Goal: Task Accomplishment & Management: Complete application form

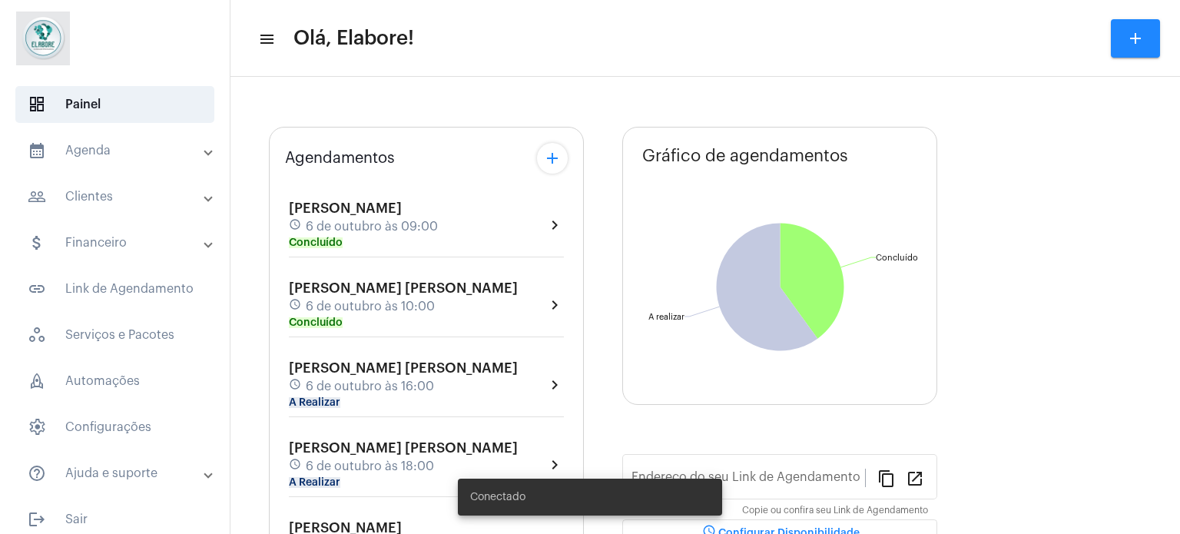
type input "[URL][DOMAIN_NAME]"
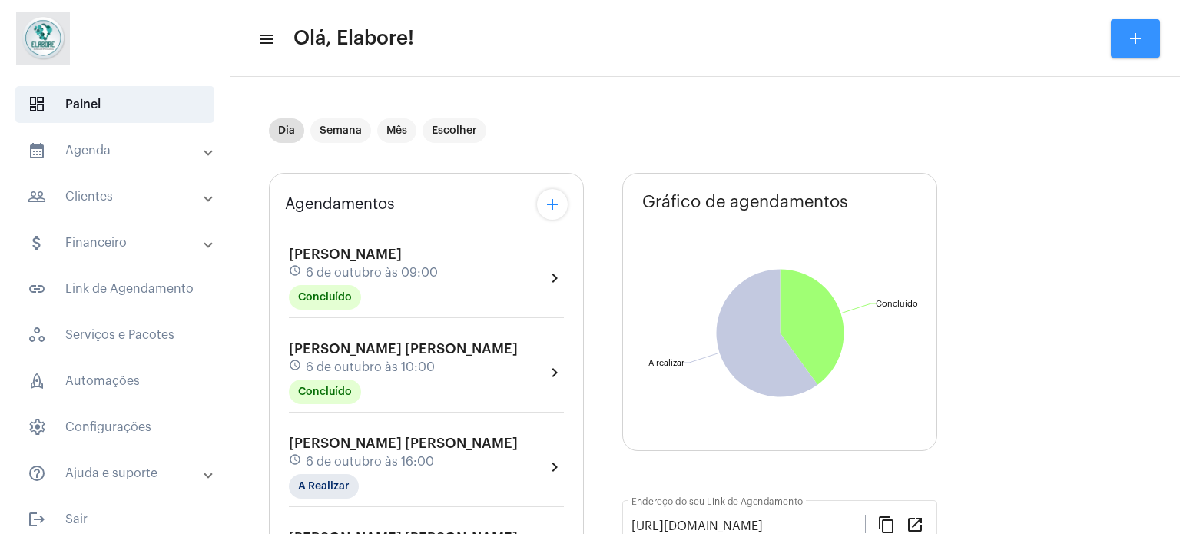
click at [1126, 35] on mat-icon "add" at bounding box center [1135, 38] width 18 height 18
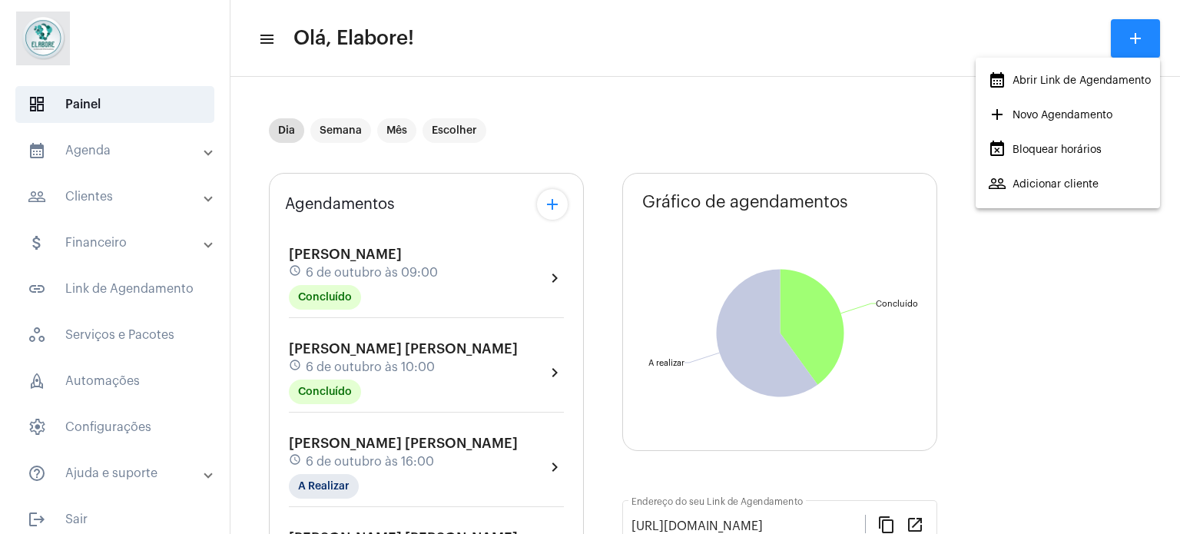
drag, startPoint x: 921, startPoint y: 44, endPoint x: 908, endPoint y: 44, distance: 13.1
click at [916, 44] on div at bounding box center [590, 267] width 1180 height 534
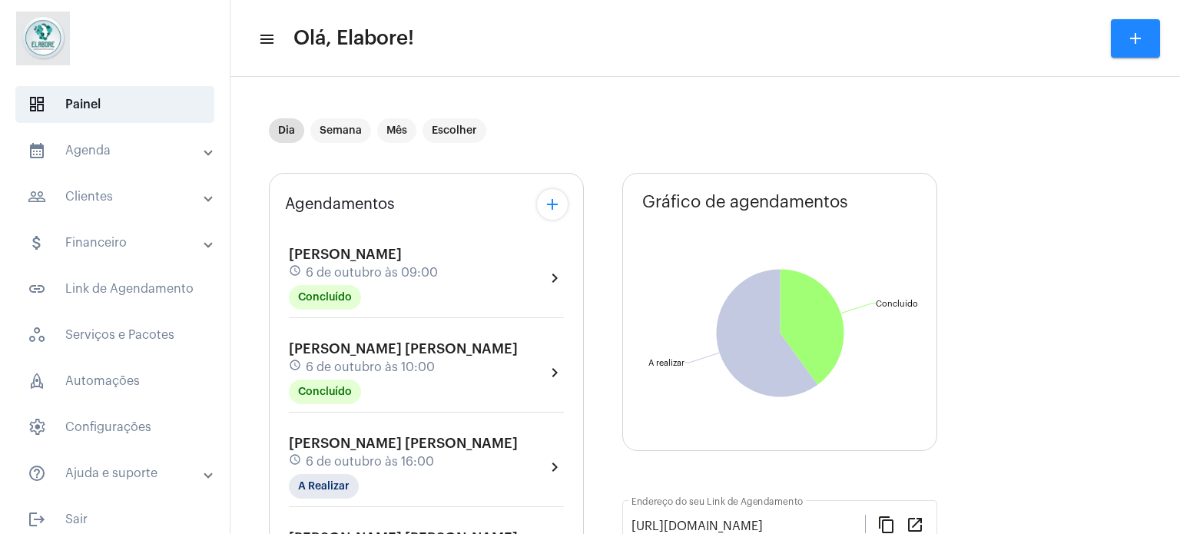
click at [113, 204] on mat-panel-title "people_outline Clientes" at bounding box center [116, 196] width 177 height 18
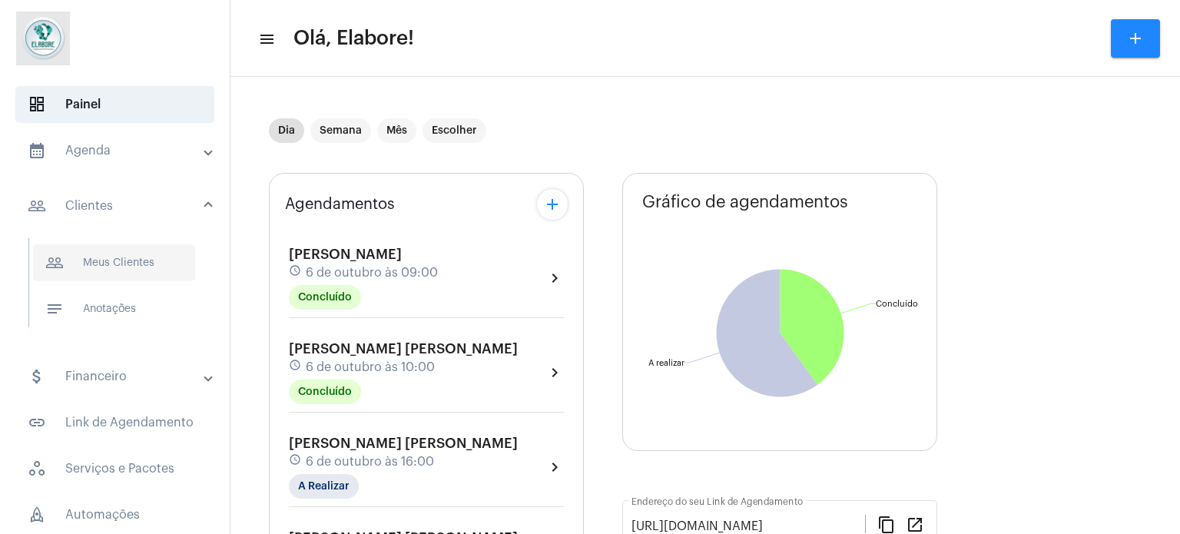
click at [157, 267] on span "people_outline Meus Clientes" at bounding box center [114, 262] width 162 height 37
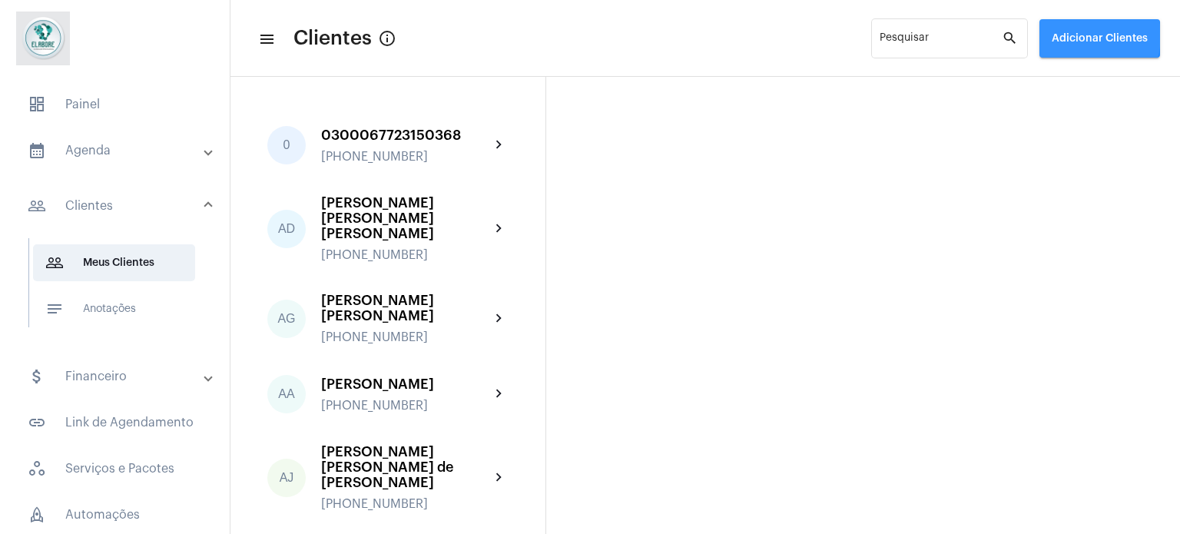
click at [1077, 36] on span "Adicionar Clientes" at bounding box center [1099, 38] width 96 height 11
click at [1065, 72] on mat-icon "add" at bounding box center [1062, 80] width 18 height 18
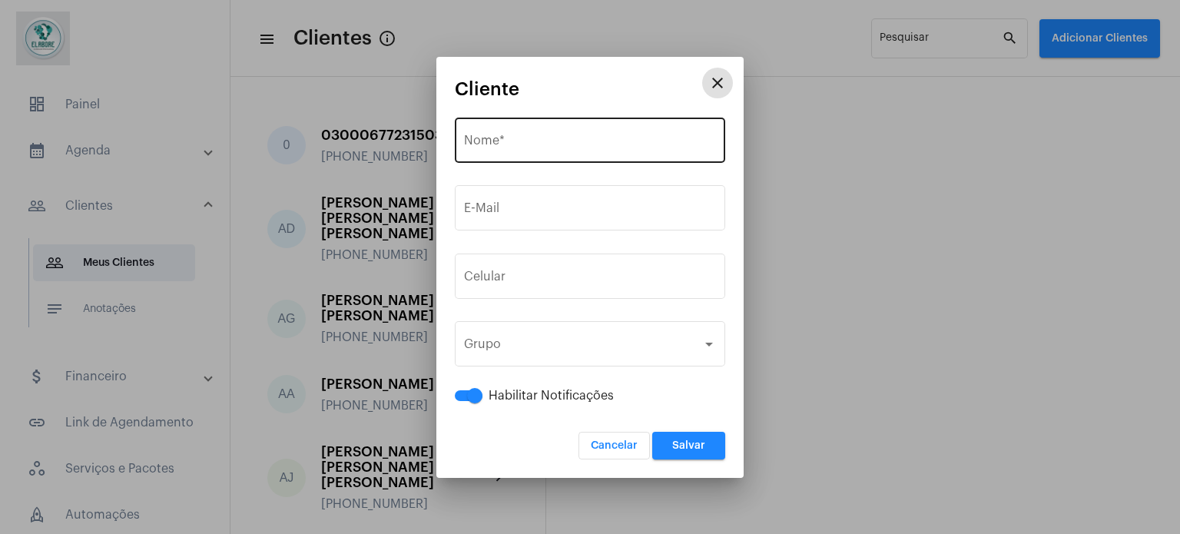
click at [606, 134] on div "Nome *" at bounding box center [590, 138] width 252 height 48
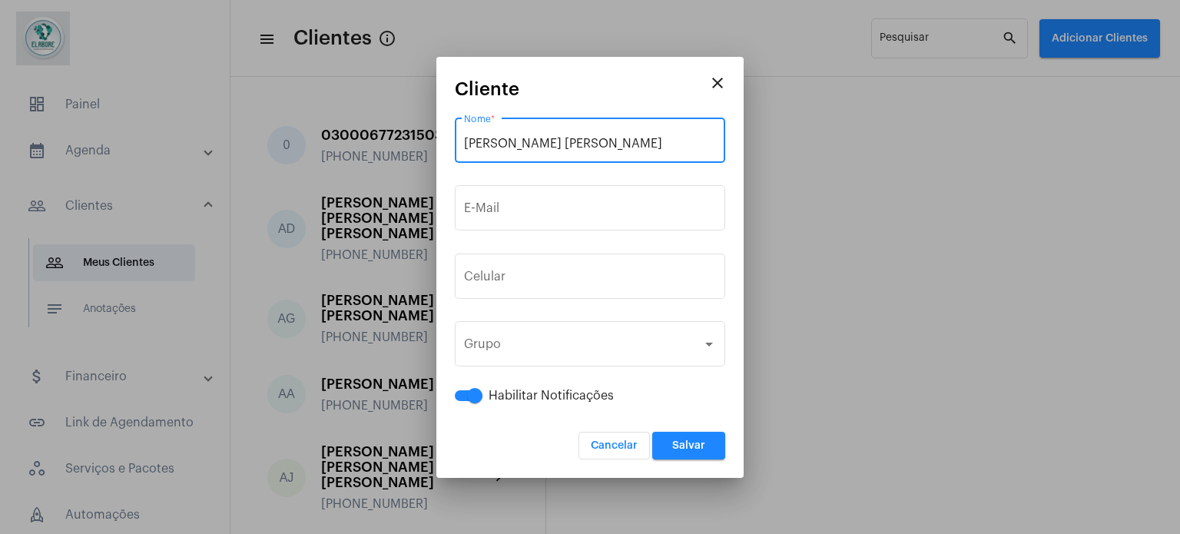
type input "[PERSON_NAME] [PERSON_NAME]"
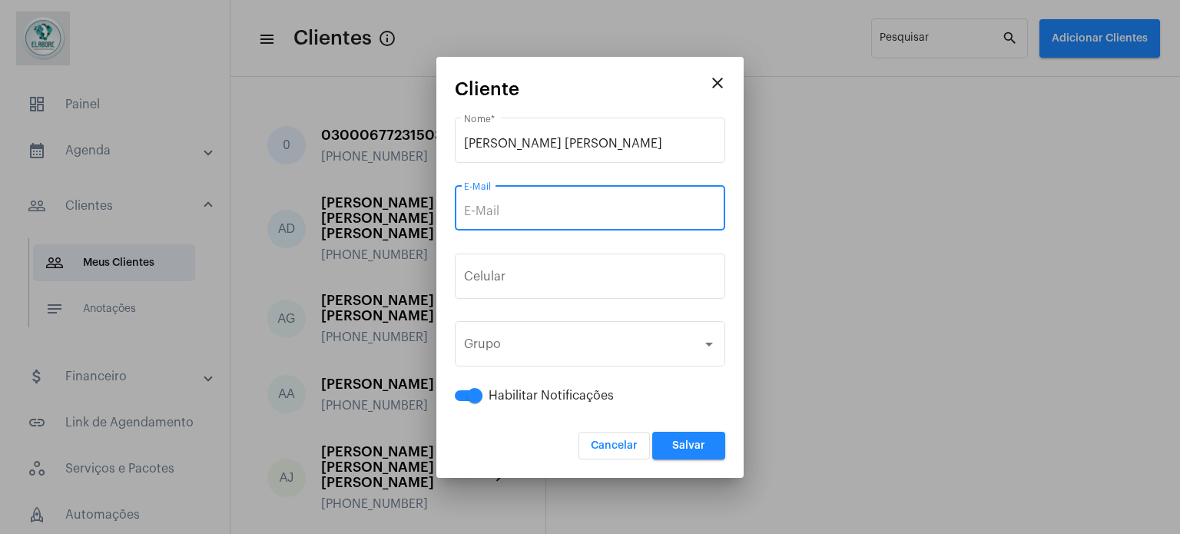
click at [610, 210] on input "E-Mail" at bounding box center [590, 211] width 252 height 14
paste input "[EMAIL_ADDRESS][DOMAIN_NAME]"
type input "[EMAIL_ADDRESS][DOMAIN_NAME]"
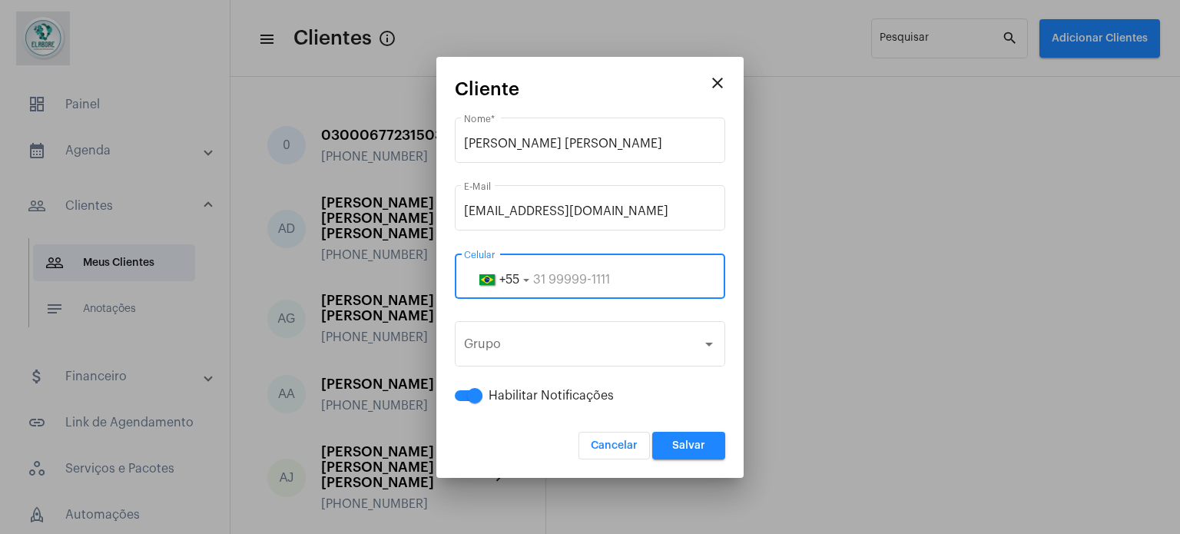
click at [577, 279] on input "tel" at bounding box center [590, 280] width 252 height 14
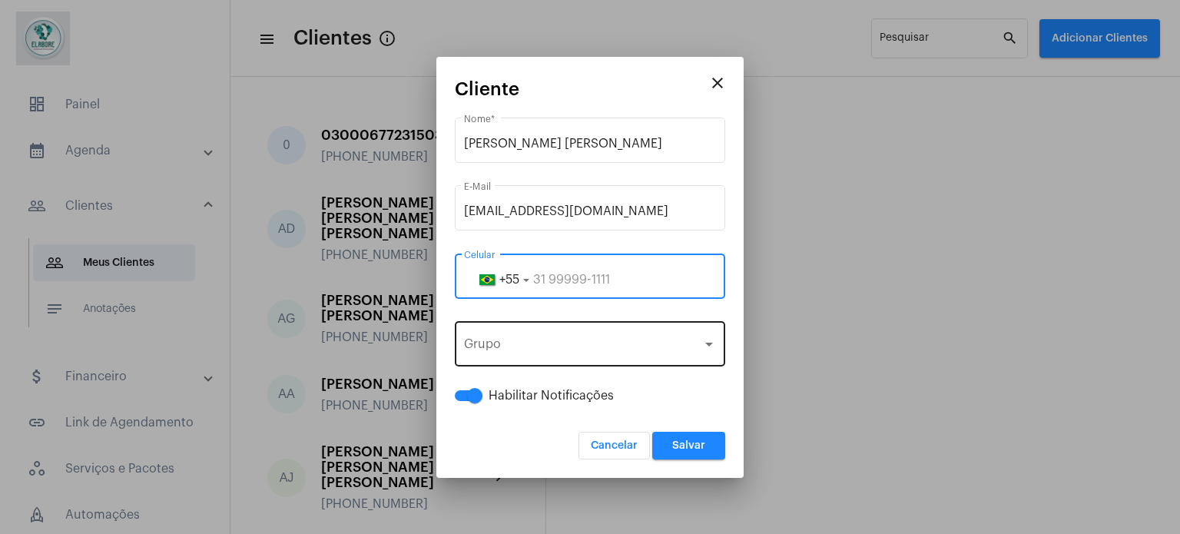
paste input "75988015218"
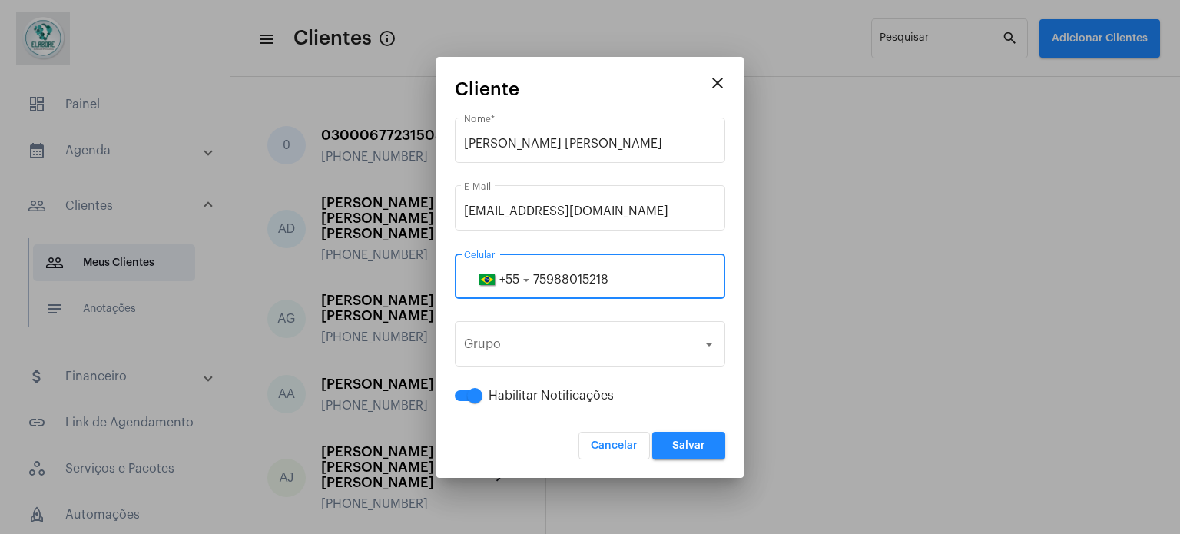
type input "75988015218"
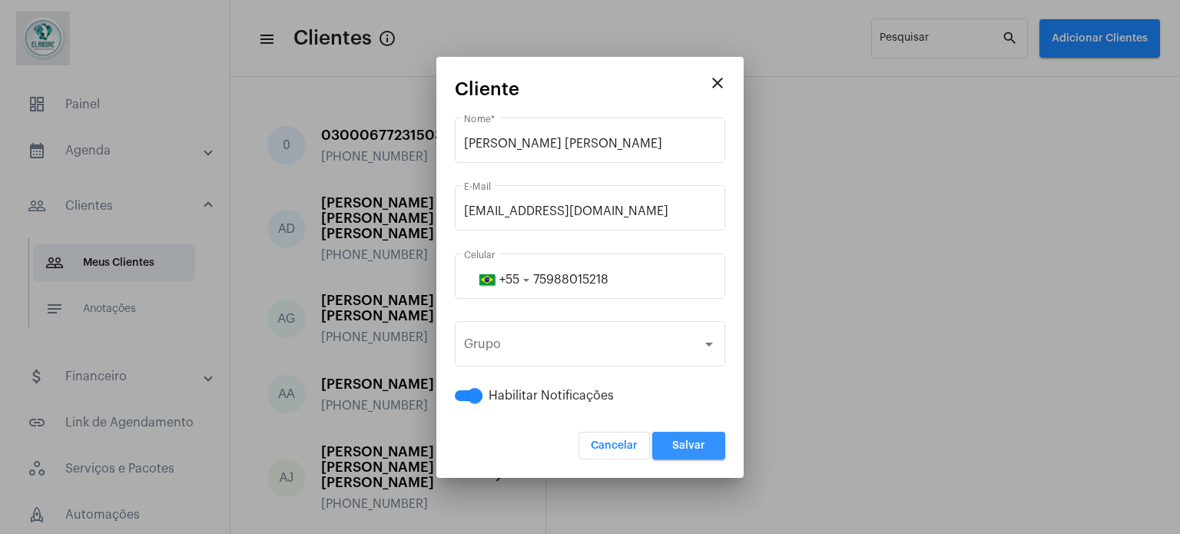
drag, startPoint x: 707, startPoint y: 454, endPoint x: 731, endPoint y: 428, distance: 35.3
click at [710, 452] on button "Salvar" at bounding box center [688, 446] width 73 height 28
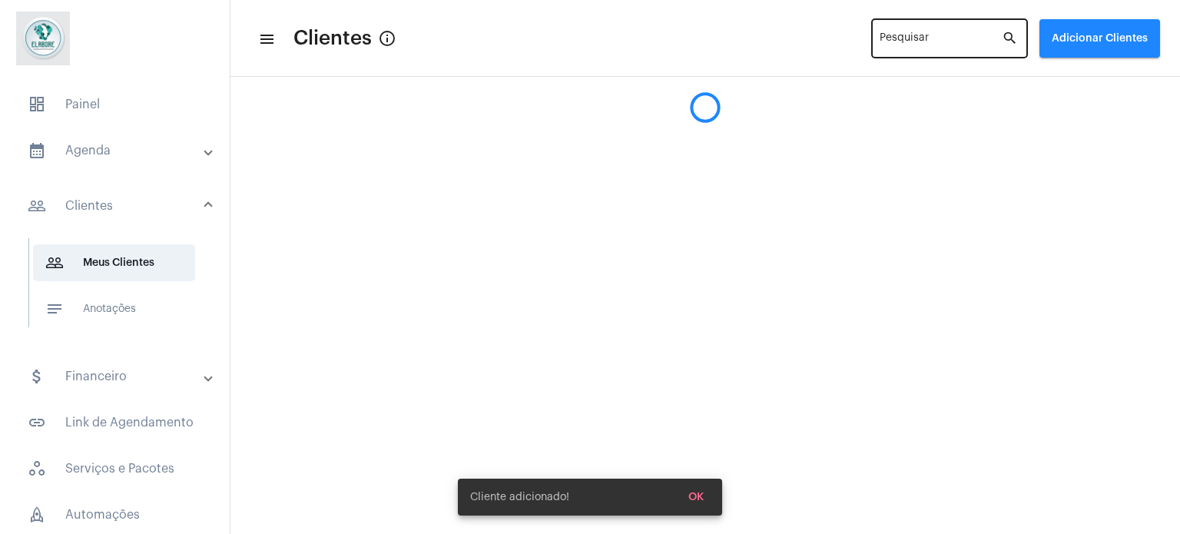
click at [946, 41] on input "Pesquisar" at bounding box center [940, 41] width 122 height 12
type input "f"
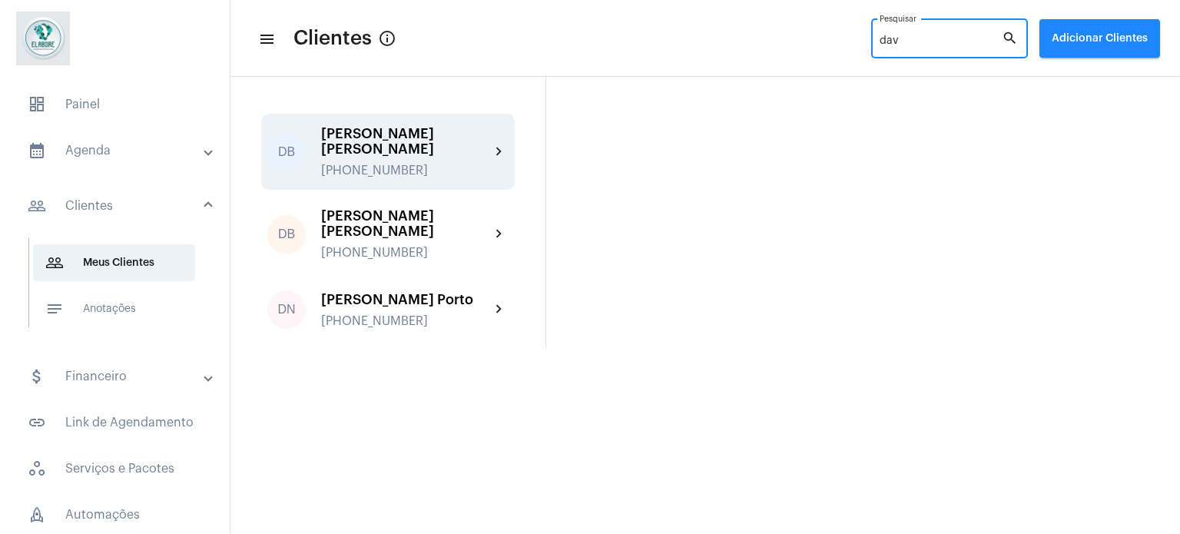
type input "dav"
click at [467, 171] on div "[PHONE_NUMBER]" at bounding box center [405, 171] width 169 height 14
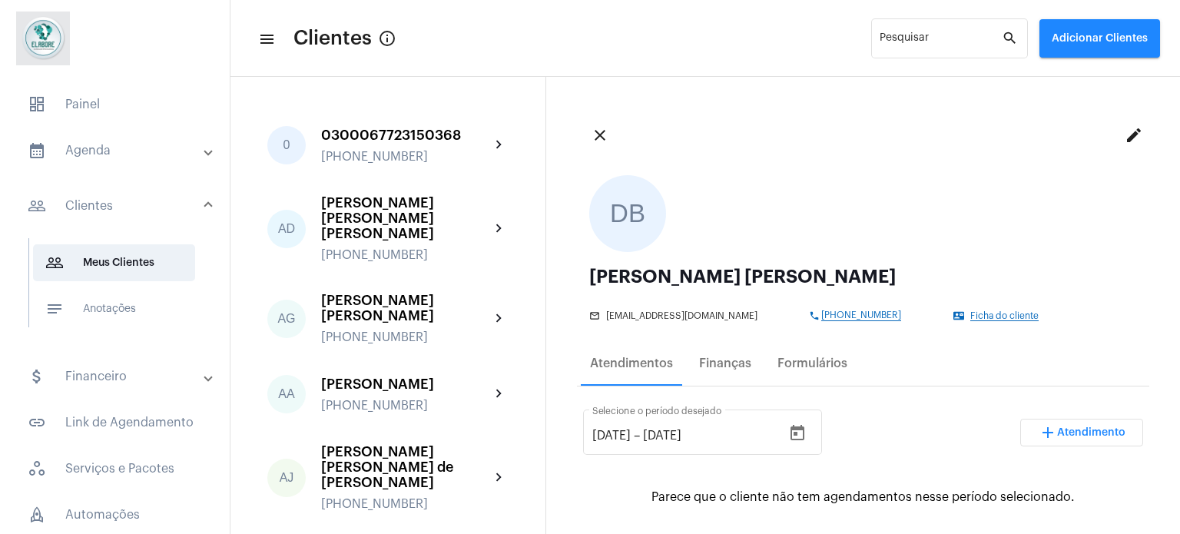
click at [970, 315] on span "Ficha do cliente" at bounding box center [1004, 316] width 68 height 10
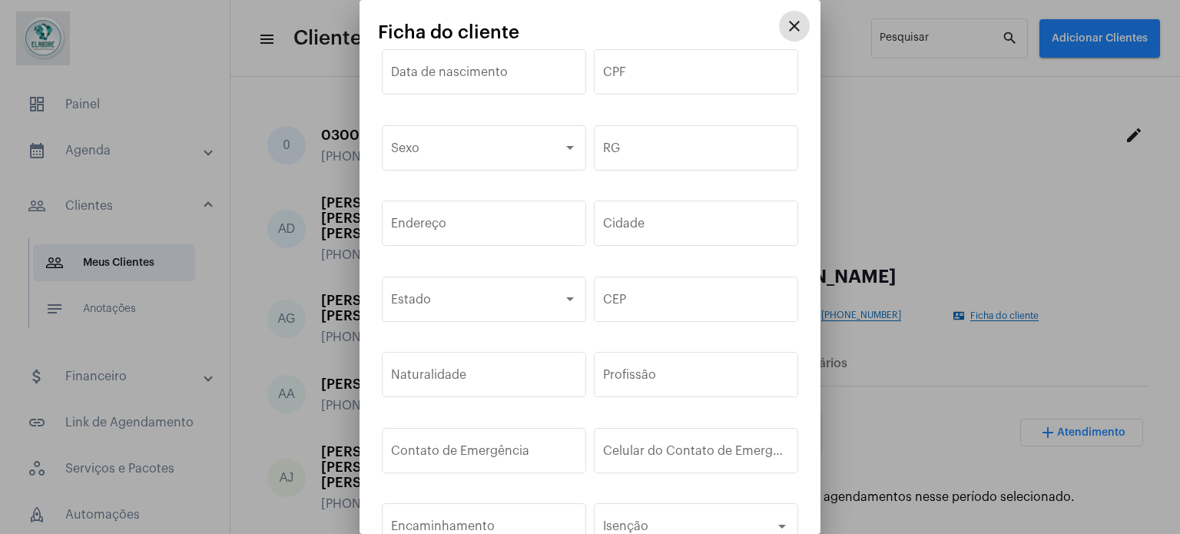
click at [786, 21] on mat-icon "close" at bounding box center [794, 26] width 18 height 18
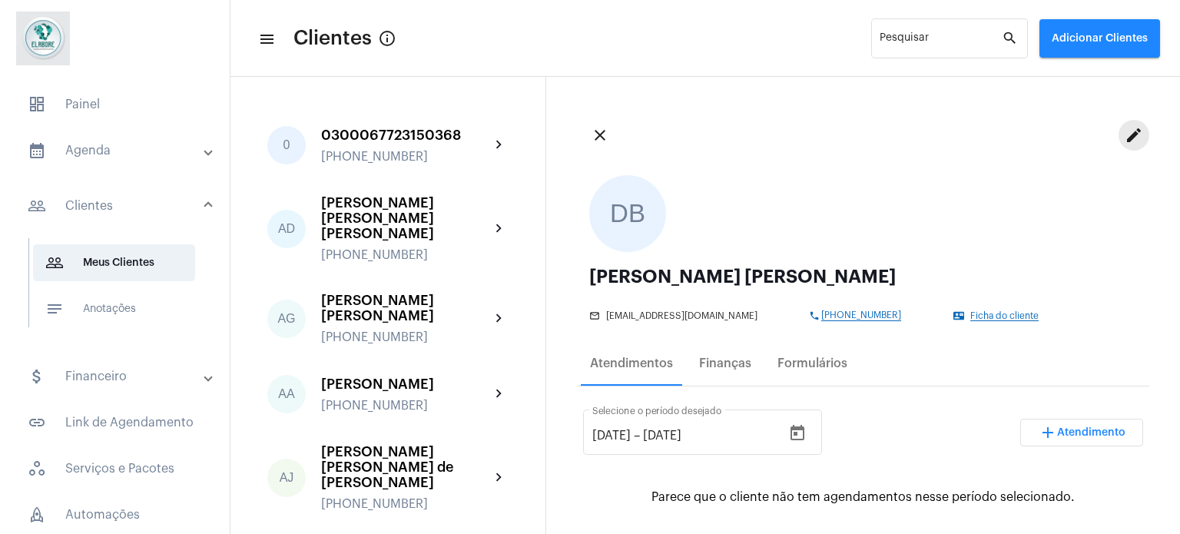
click at [1124, 132] on mat-icon "edit" at bounding box center [1133, 135] width 18 height 18
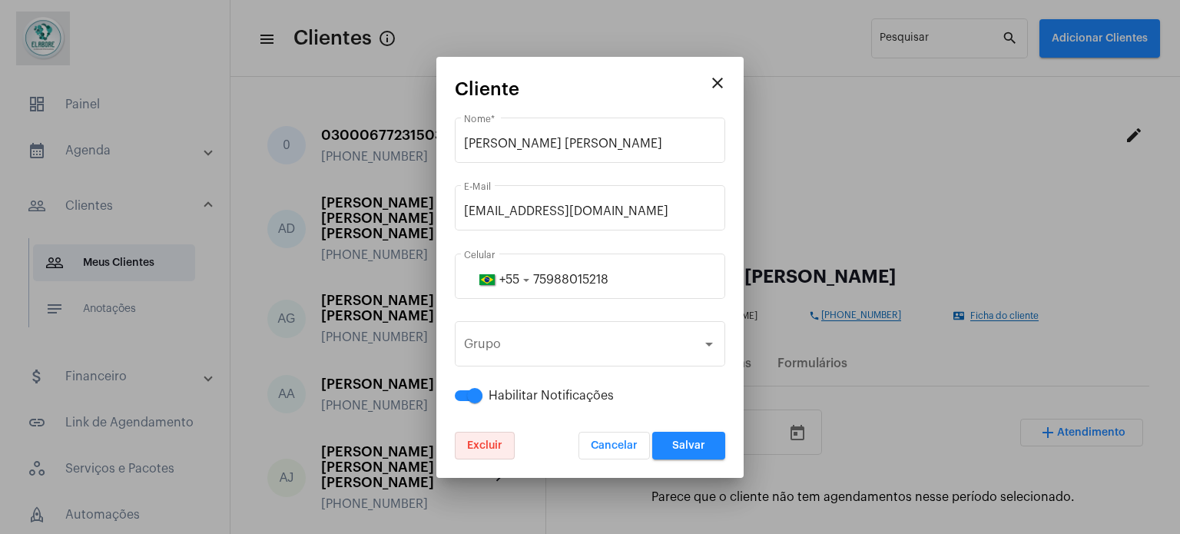
click at [485, 442] on span "Excluir" at bounding box center [484, 445] width 35 height 11
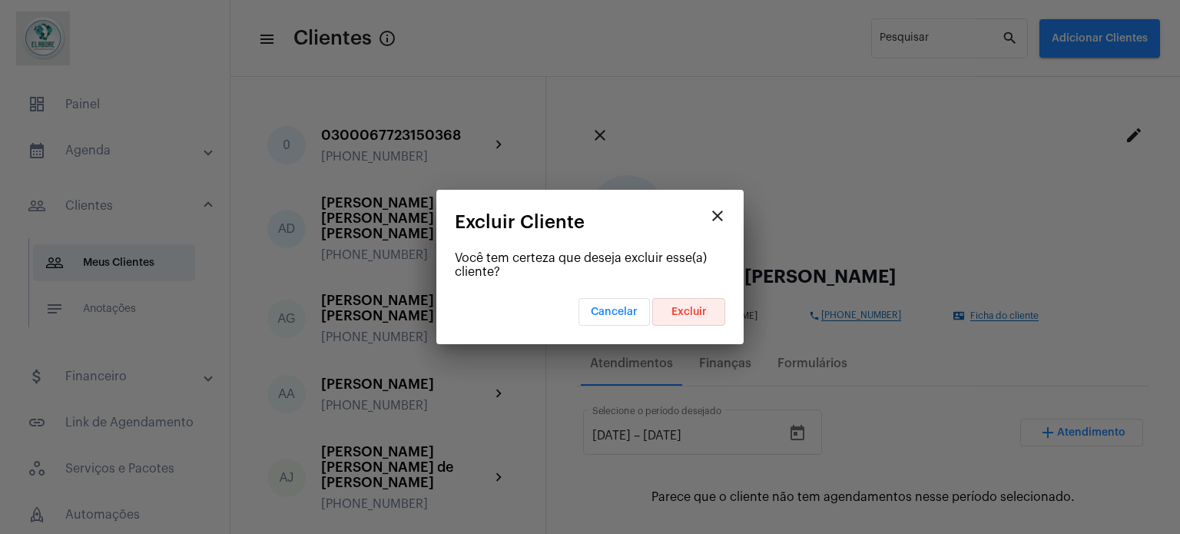
click at [683, 306] on span "Excluir" at bounding box center [688, 311] width 35 height 11
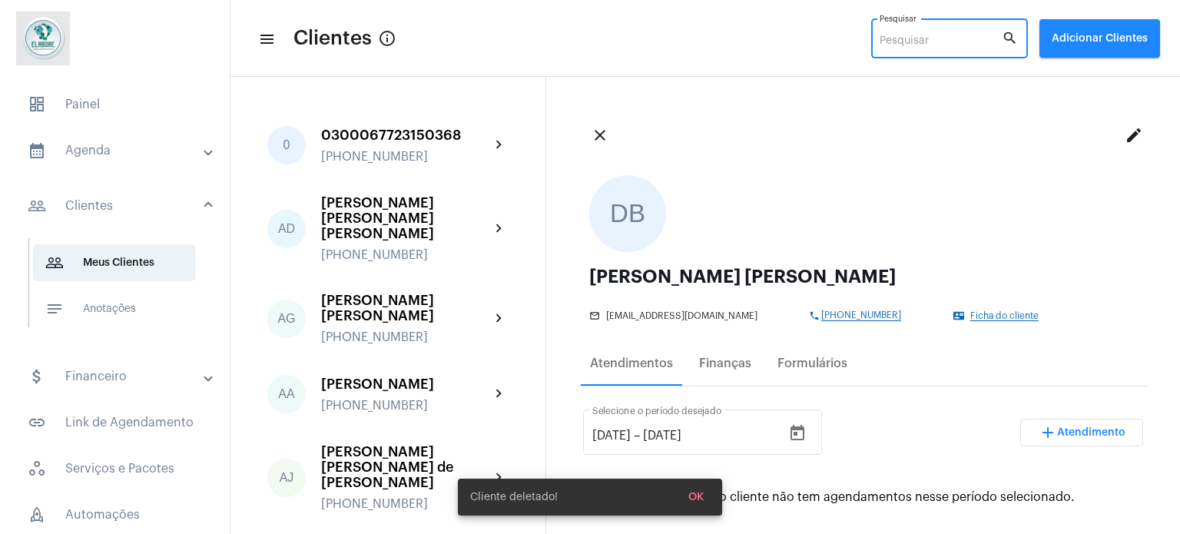
click at [931, 44] on input "Pesquisar" at bounding box center [940, 41] width 122 height 12
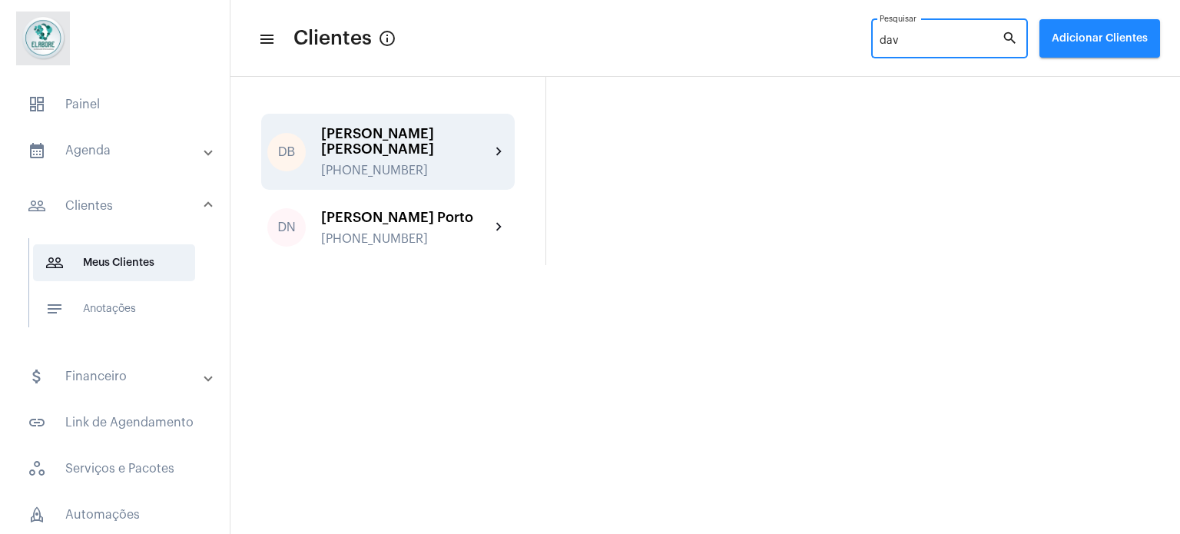
type input "dav"
click at [446, 143] on div "[PERSON_NAME] [PERSON_NAME]" at bounding box center [405, 141] width 169 height 31
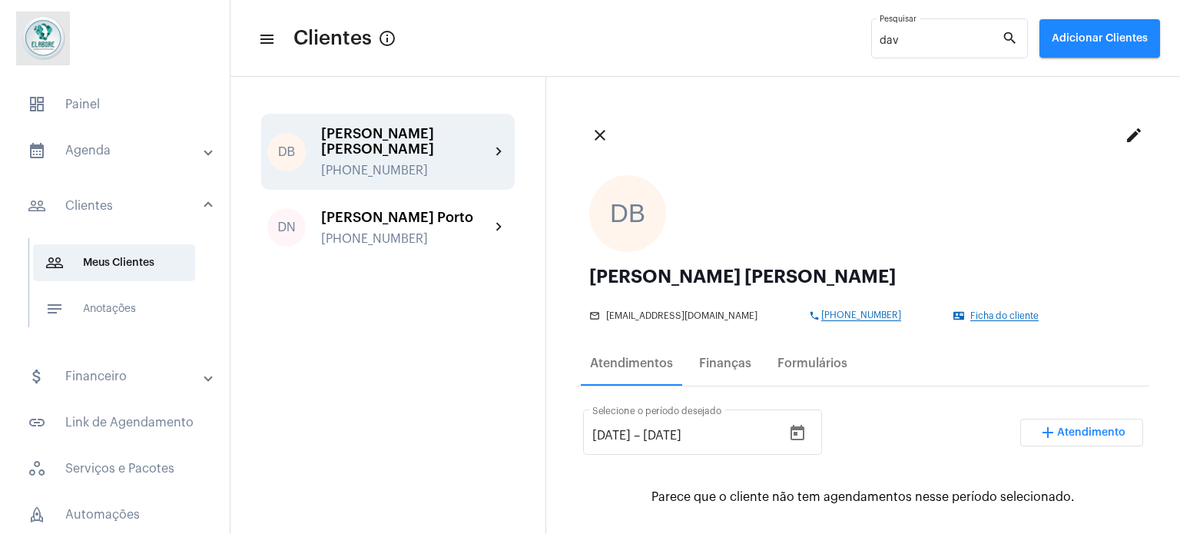
click at [945, 306] on div "mail_outline [EMAIL_ADDRESS][DOMAIN_NAME] phone [PHONE_NUMBER] contact_mail Fic…" at bounding box center [859, 313] width 540 height 16
click at [970, 314] on span "Ficha do cliente" at bounding box center [1004, 316] width 68 height 10
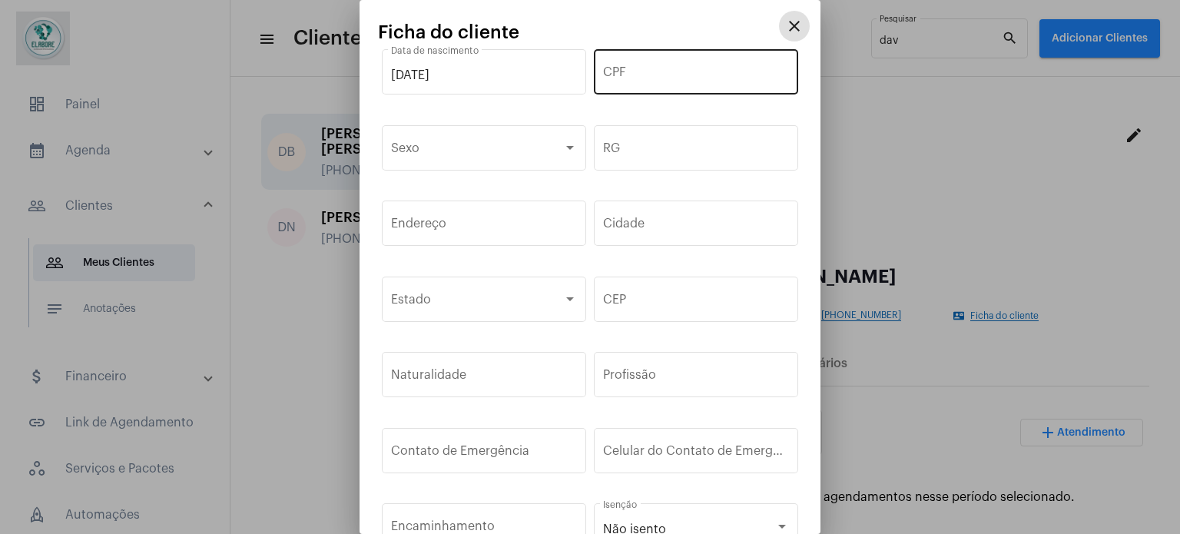
click at [661, 71] on input "CPF" at bounding box center [696, 75] width 186 height 14
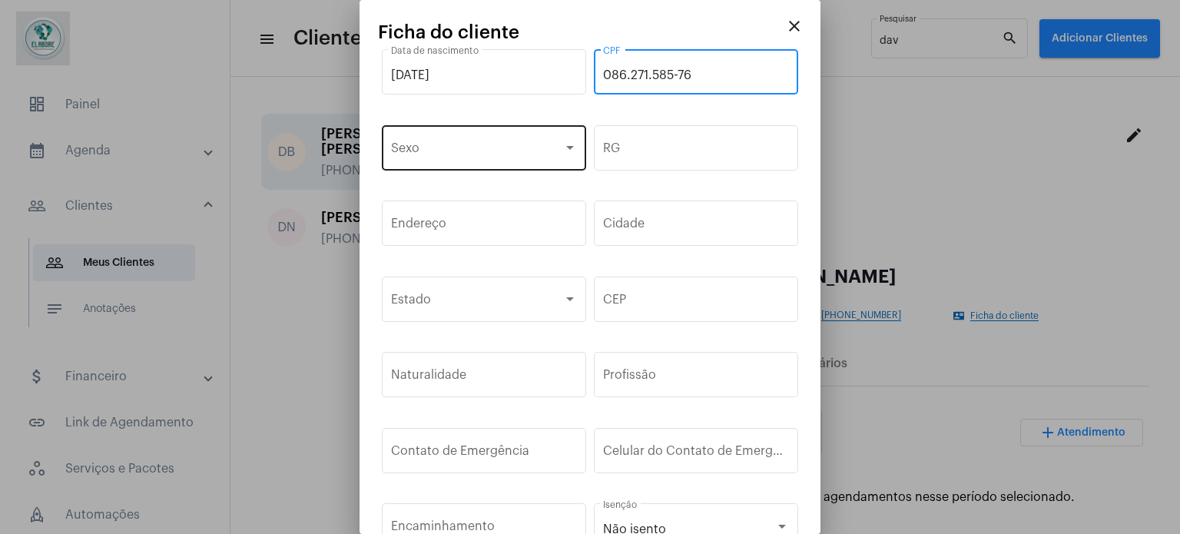
type input "086.271.585-76"
click at [514, 141] on div "Sexo" at bounding box center [484, 146] width 186 height 48
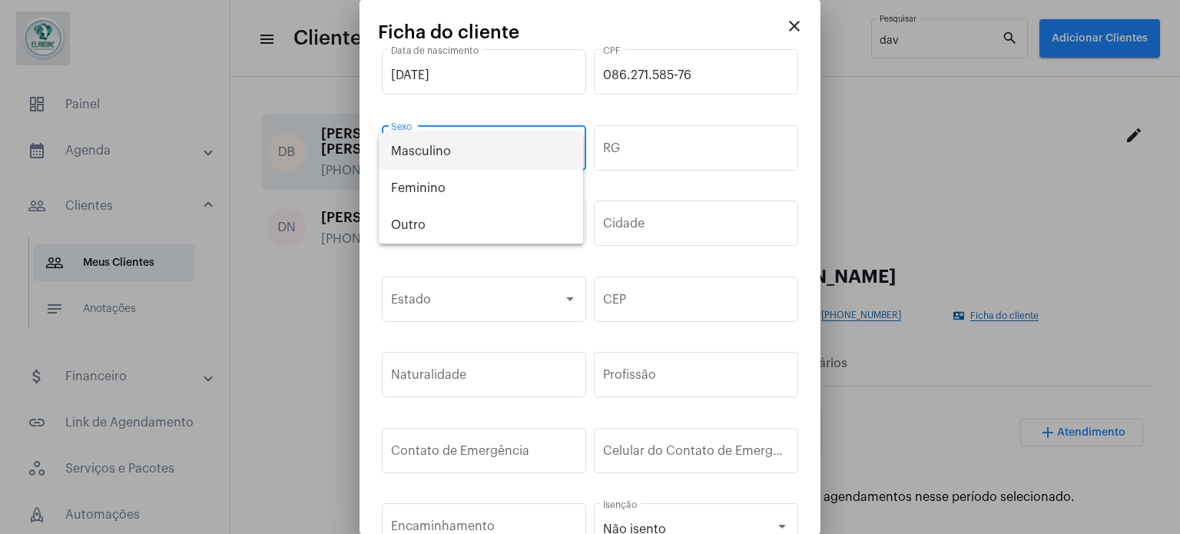
click at [469, 153] on span "Masculino" at bounding box center [481, 151] width 180 height 37
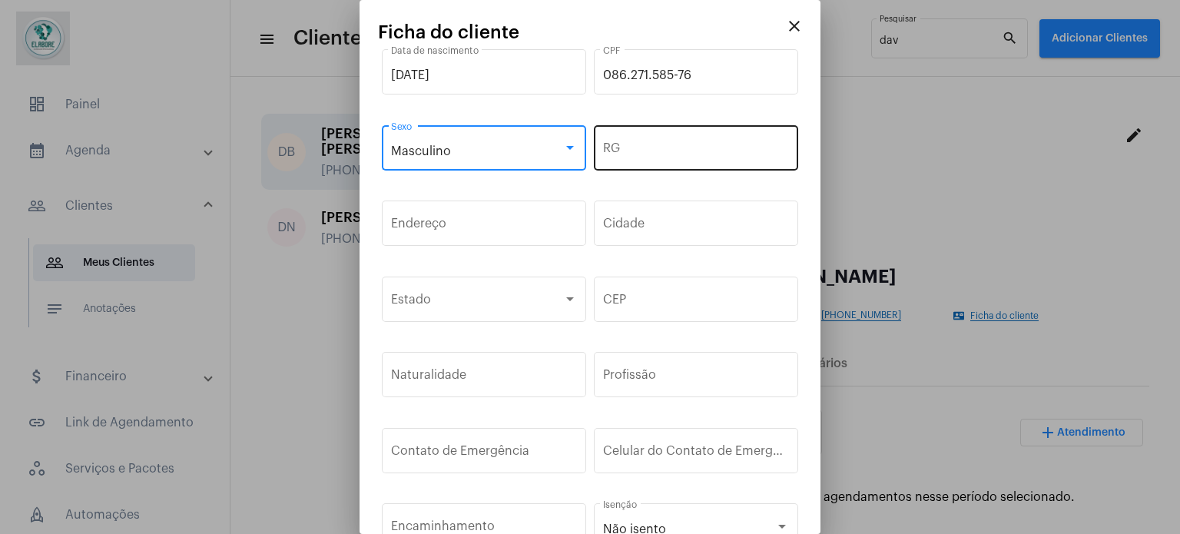
click at [632, 156] on input "RG" at bounding box center [696, 151] width 186 height 14
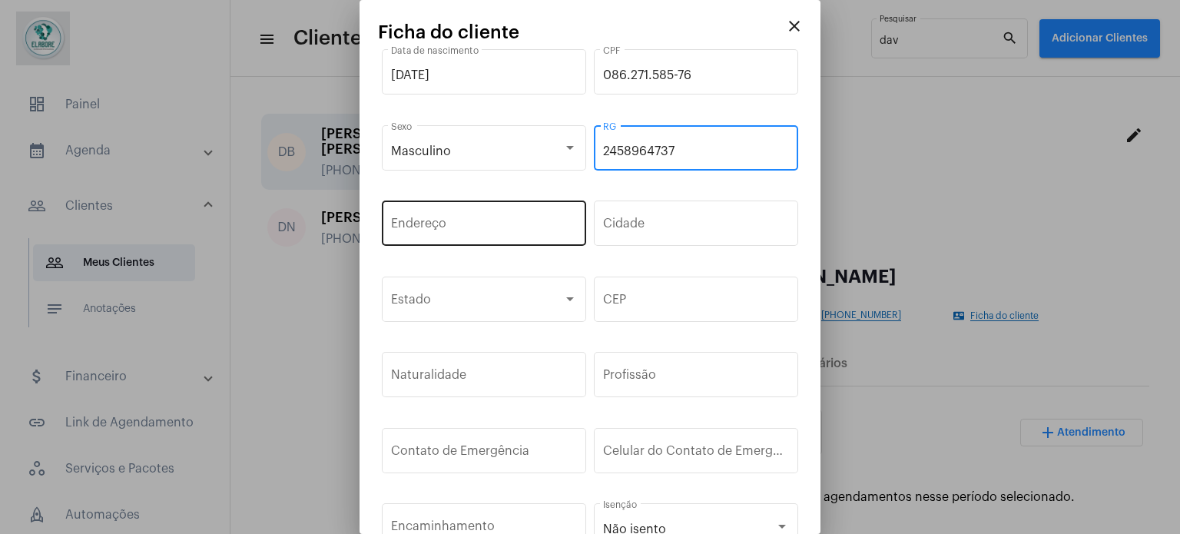
type input "2458964737"
click at [541, 220] on input "Endereço" at bounding box center [484, 227] width 186 height 14
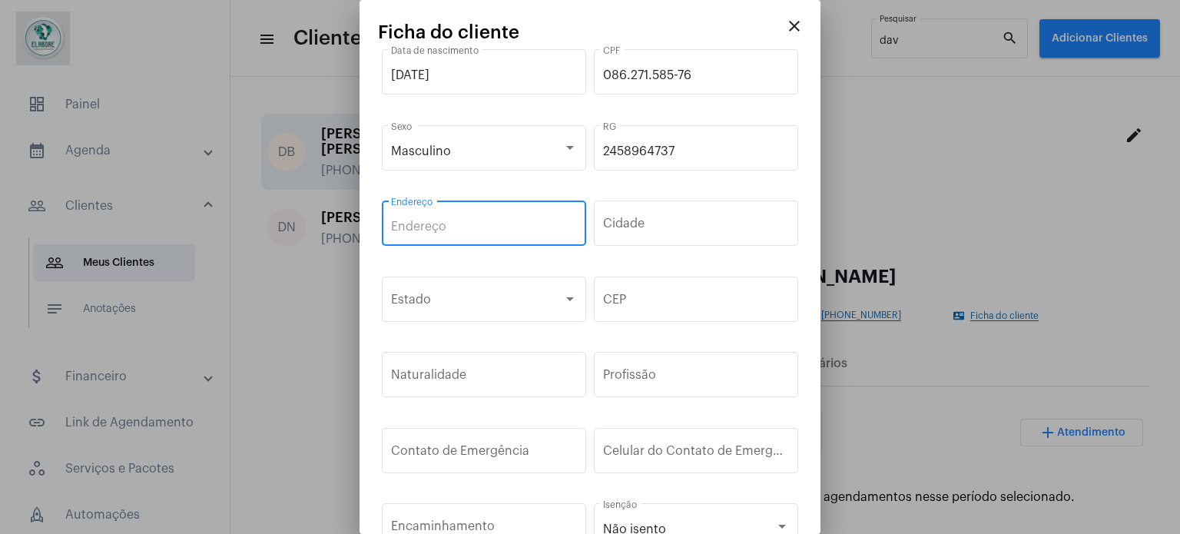
paste input "[STREET_ADDRESS] Vargas"
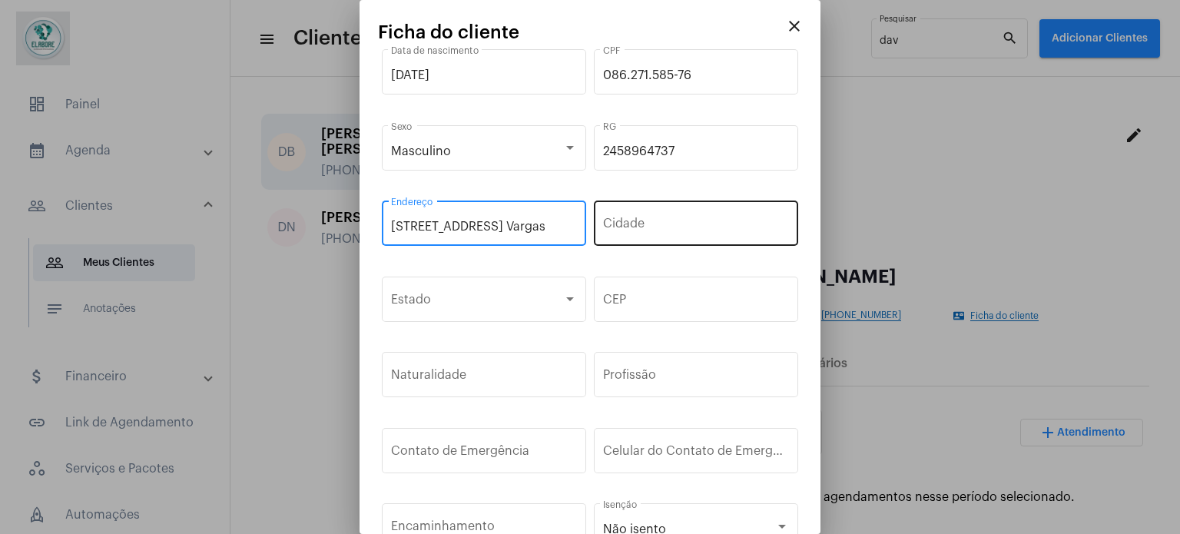
scroll to position [0, 28]
type input "[STREET_ADDRESS] Vargas"
click at [612, 220] on input "Cidade" at bounding box center [696, 227] width 186 height 14
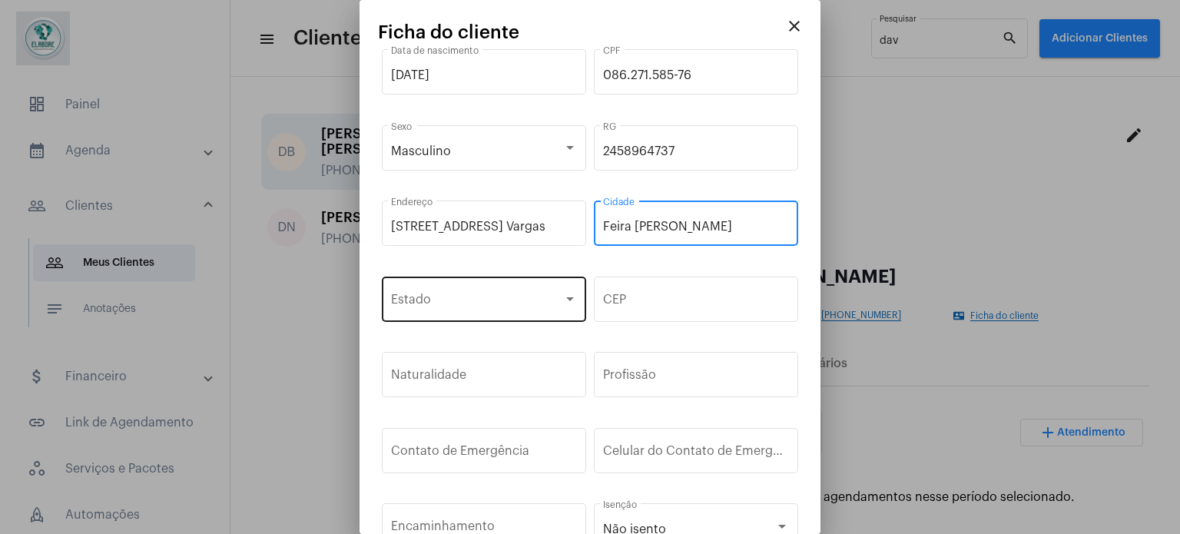
type input "Feira [PERSON_NAME]"
click at [494, 290] on div "Estado" at bounding box center [484, 297] width 186 height 48
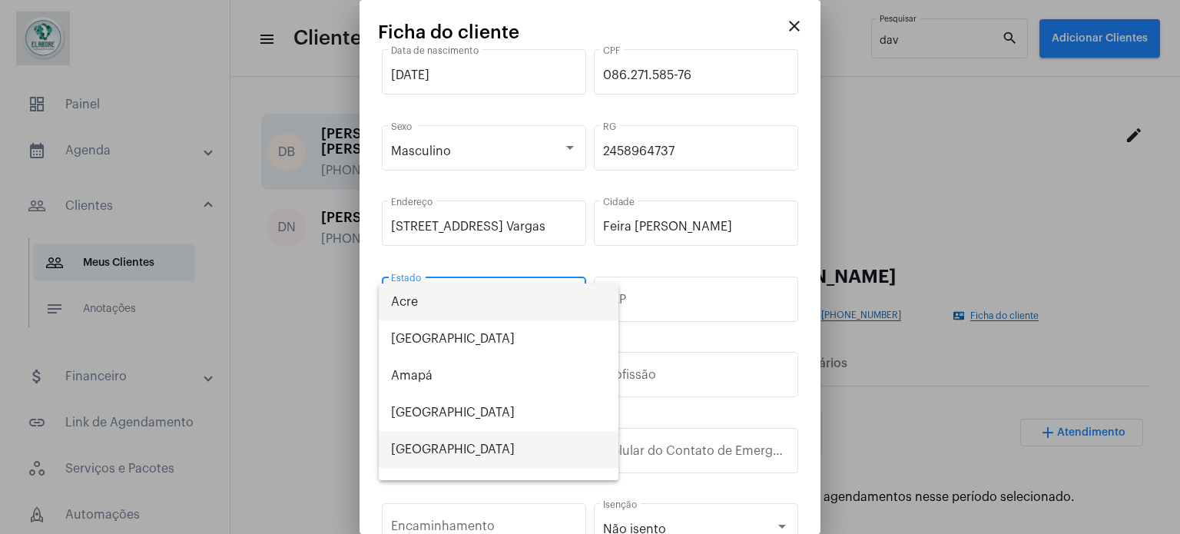
click at [427, 456] on span "[GEOGRAPHIC_DATA]" at bounding box center [498, 449] width 215 height 37
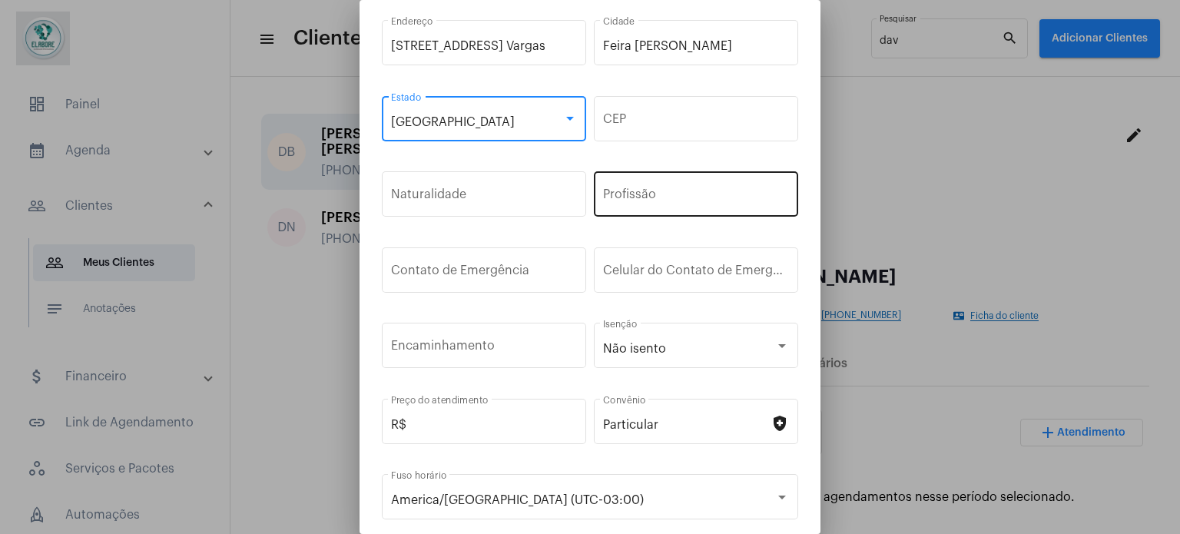
scroll to position [230, 0]
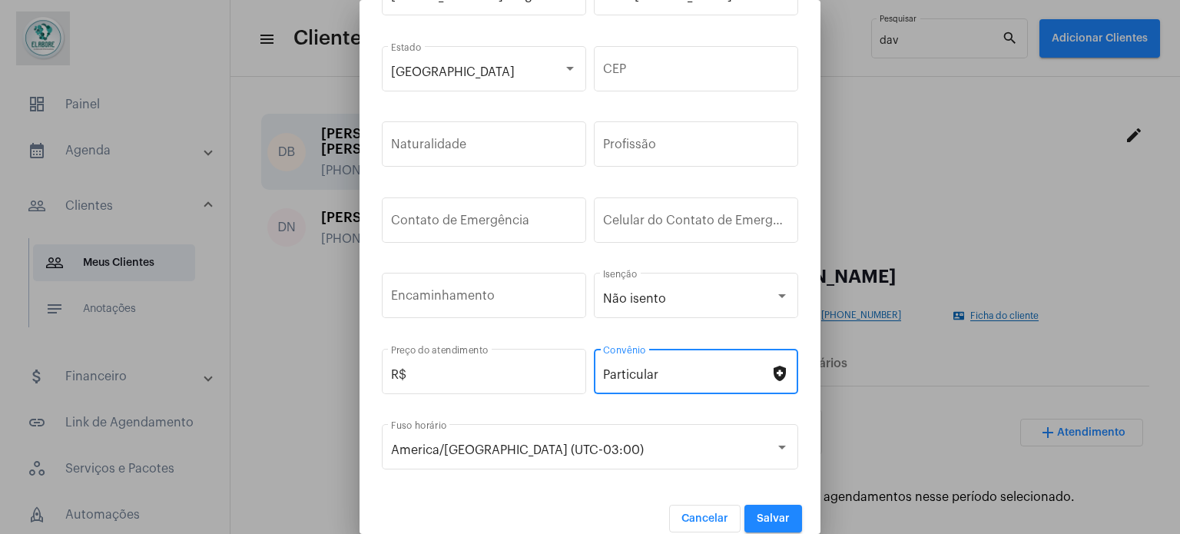
click at [710, 369] on input "Particular" at bounding box center [686, 375] width 167 height 14
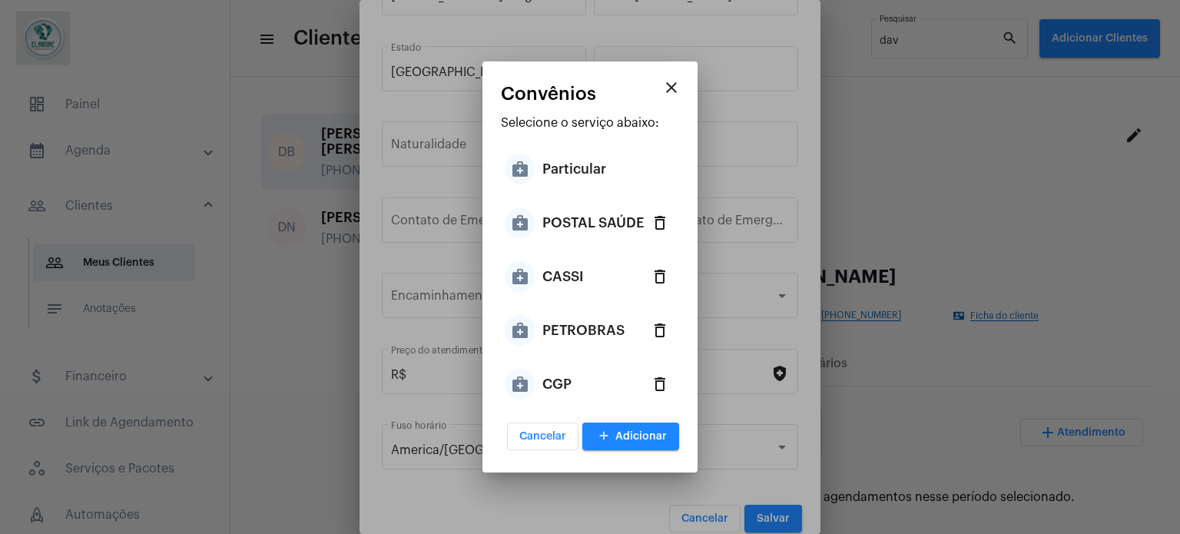
click at [582, 261] on div "CASSI" at bounding box center [562, 276] width 41 height 46
type input "CASSI"
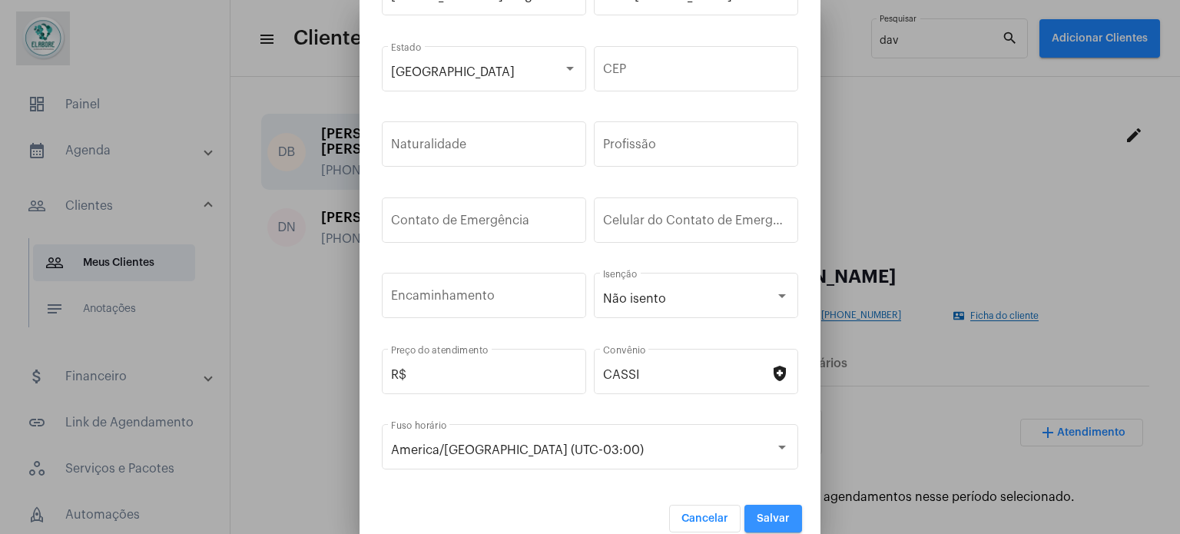
click at [768, 514] on span "Salvar" at bounding box center [773, 518] width 33 height 11
